Goal: Navigation & Orientation: Find specific page/section

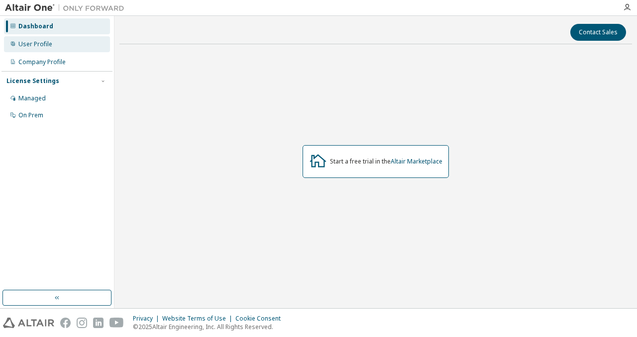
click at [21, 43] on div "User Profile" at bounding box center [35, 44] width 34 height 8
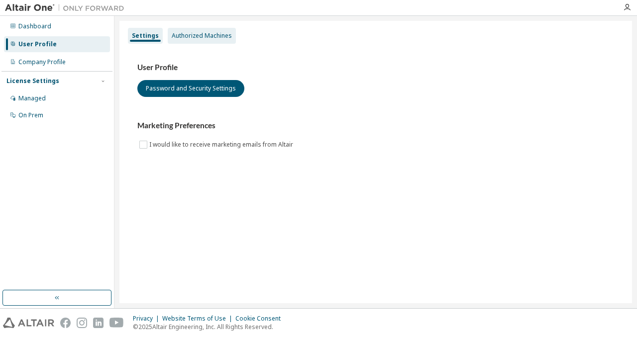
click at [203, 33] on div "Authorized Machines" at bounding box center [202, 36] width 60 height 8
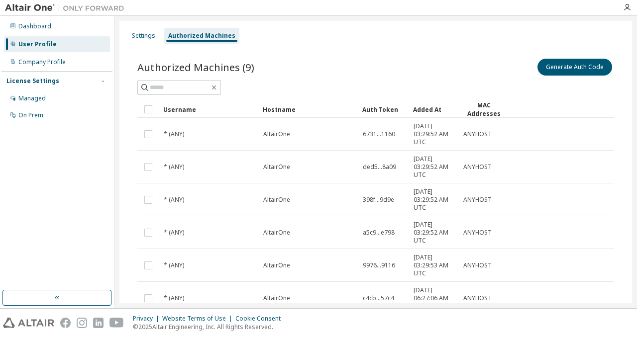
click at [117, 47] on div "Settings Authorized Machines Authorized Machines (9) Generate Auth Code Clear L…" at bounding box center [375, 162] width 522 height 292
click at [144, 34] on div "Settings" at bounding box center [143, 36] width 23 height 8
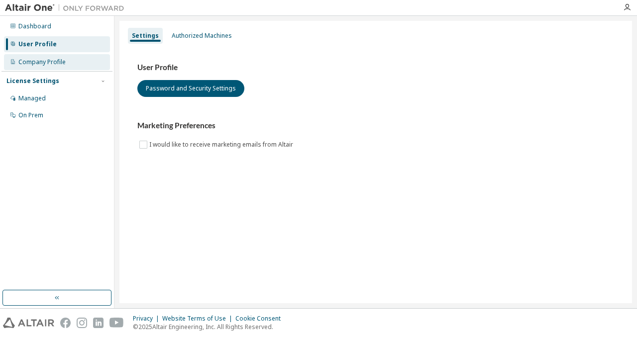
click at [82, 61] on div "Company Profile" at bounding box center [57, 62] width 106 height 16
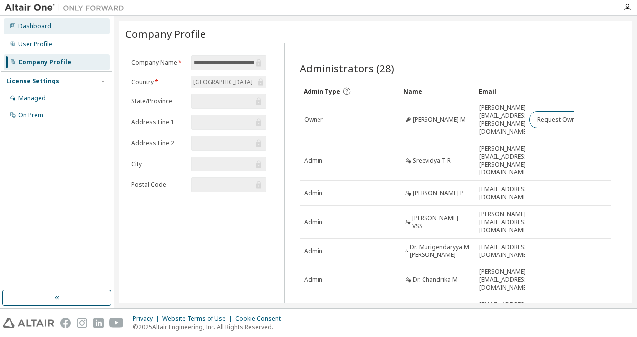
click at [48, 23] on div "Dashboard" at bounding box center [34, 26] width 33 height 8
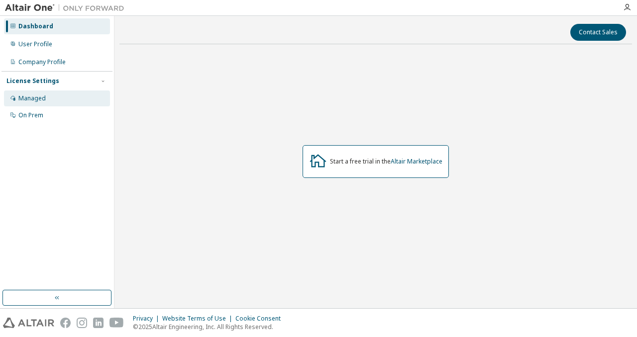
click at [83, 95] on div "Managed" at bounding box center [57, 99] width 106 height 16
